Goal: Information Seeking & Learning: Learn about a topic

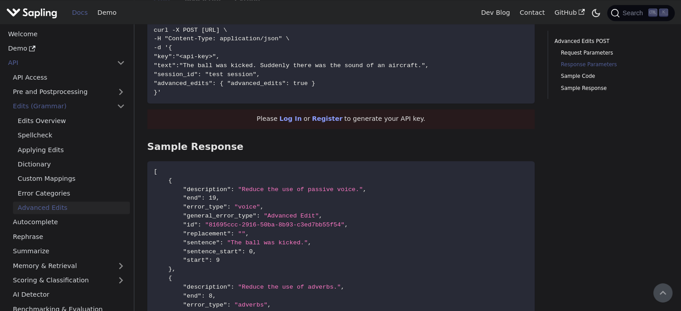
scroll to position [957, 0]
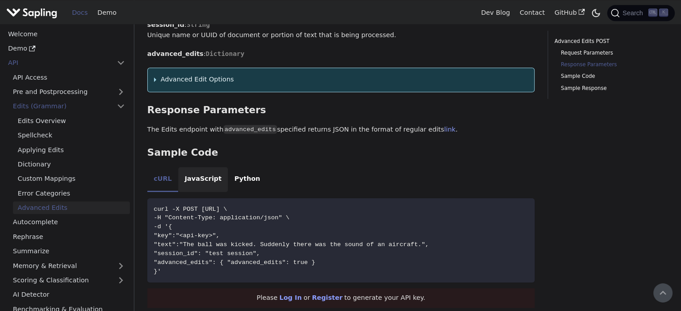
click at [206, 188] on li "JavaScript" at bounding box center [203, 179] width 50 height 25
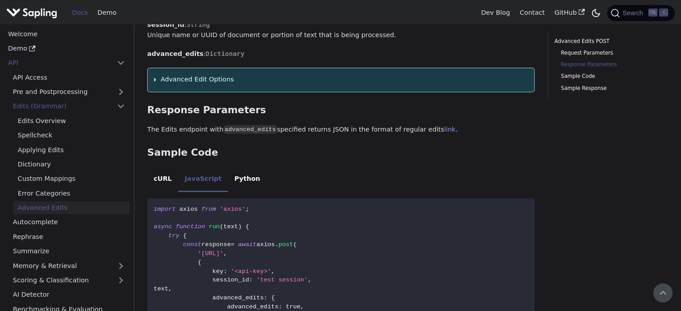
click at [154, 79] on summary "Advanced Edit Options" at bounding box center [341, 79] width 374 height 11
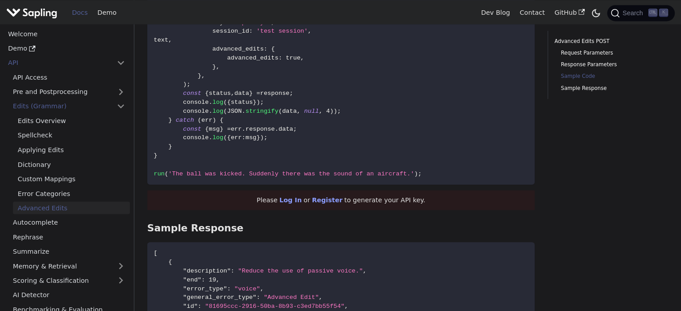
scroll to position [1629, 0]
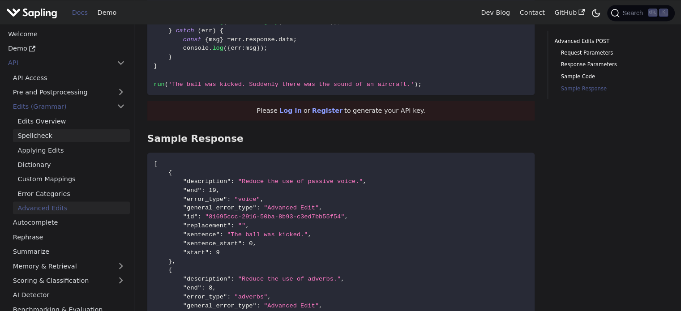
click at [41, 137] on link "Spellcheck" at bounding box center [71, 135] width 117 height 13
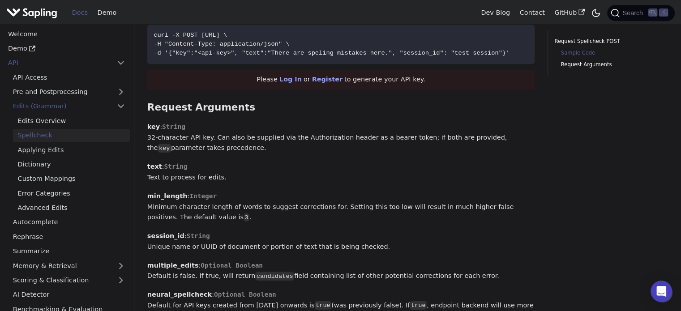
scroll to position [448, 0]
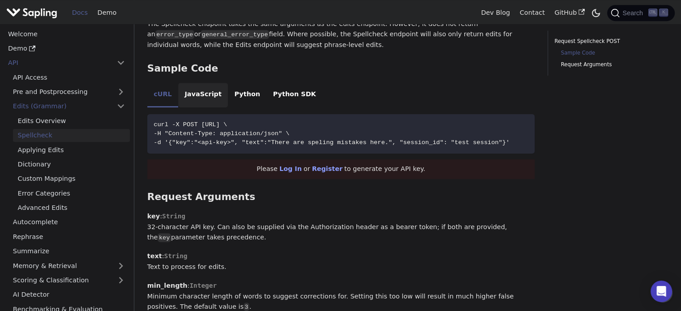
click at [192, 97] on li "JavaScript" at bounding box center [203, 95] width 50 height 25
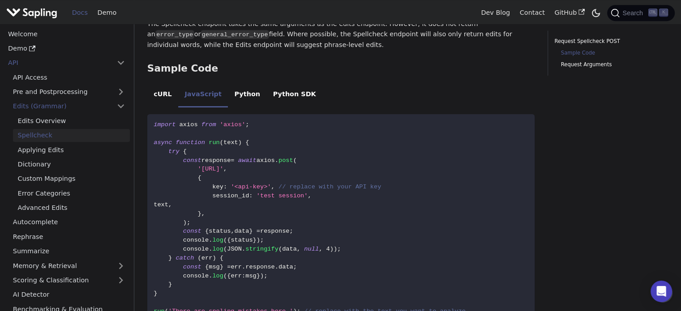
scroll to position [537, 0]
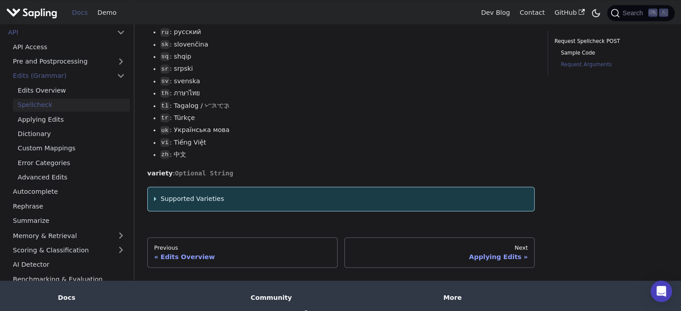
scroll to position [1552, 0]
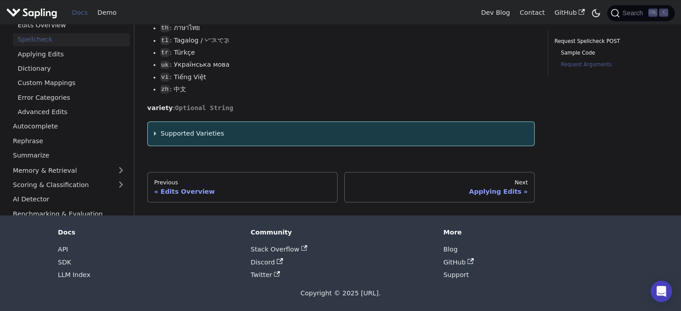
click at [154, 133] on summary "Supported Varieties" at bounding box center [341, 134] width 374 height 11
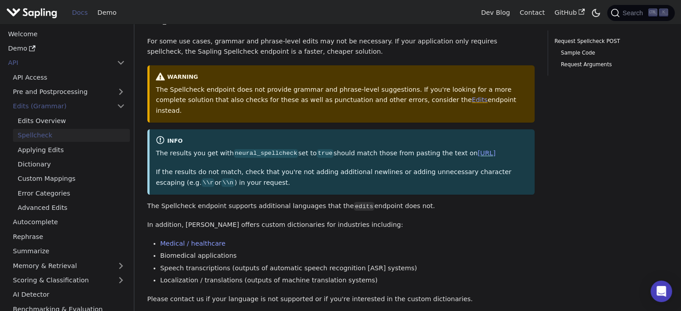
scroll to position [91, 0]
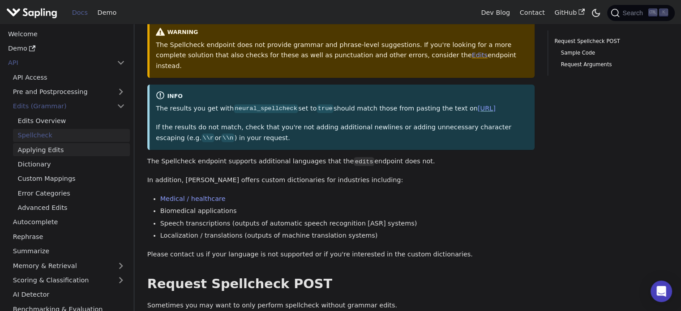
click at [53, 150] on link "Applying Edits" at bounding box center [71, 149] width 117 height 13
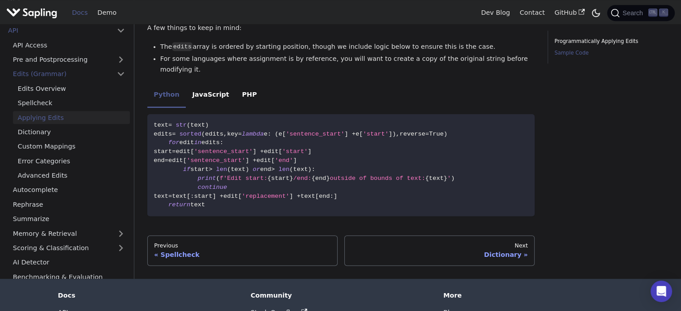
scroll to position [671, 0]
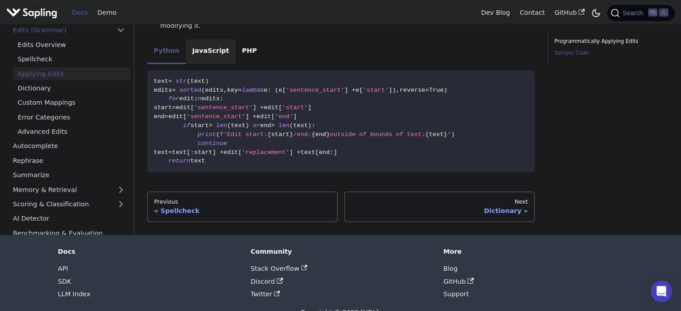
click at [206, 39] on li "JavaScript" at bounding box center [211, 51] width 50 height 25
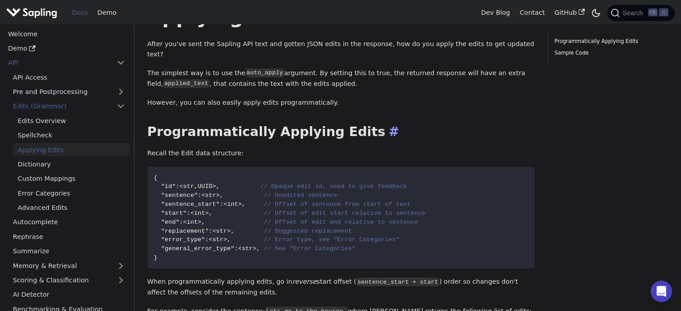
scroll to position [0, 0]
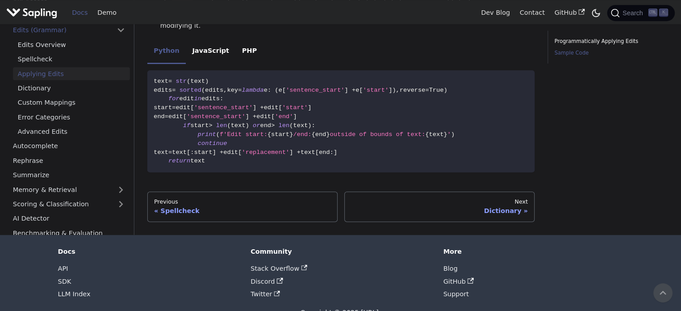
scroll to position [492, 0]
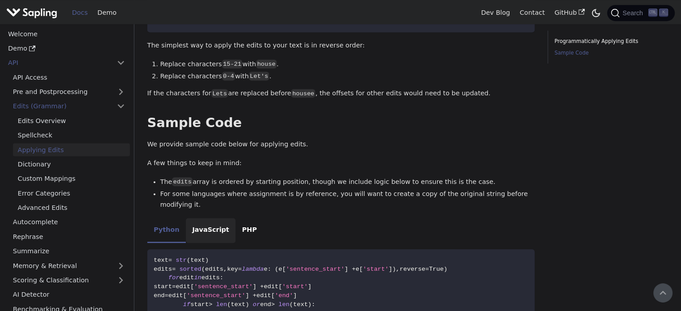
click at [202, 218] on li "JavaScript" at bounding box center [211, 230] width 50 height 25
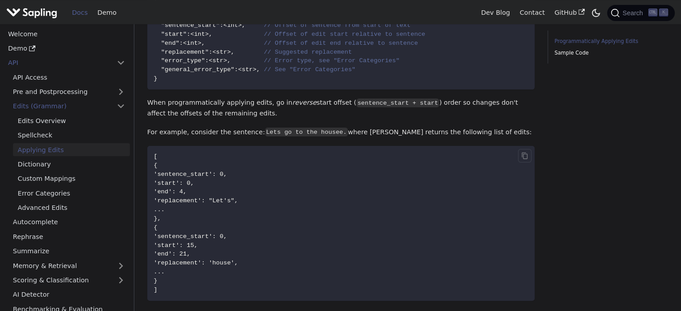
scroll to position [44, 0]
